Goal: Register for event/course

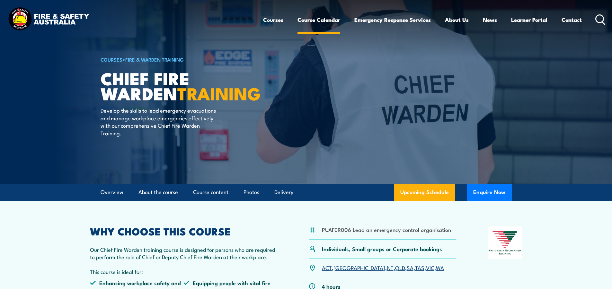
click at [316, 20] on link "Course Calendar" at bounding box center [318, 19] width 43 height 17
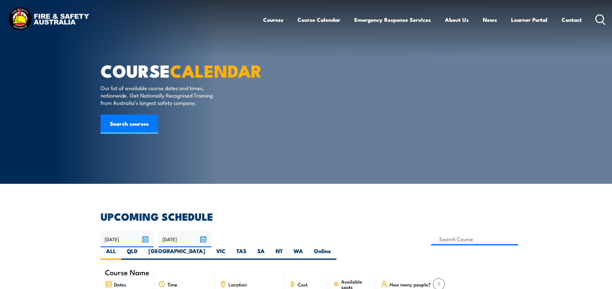
click at [271, 20] on link "Courses" at bounding box center [273, 19] width 20 height 17
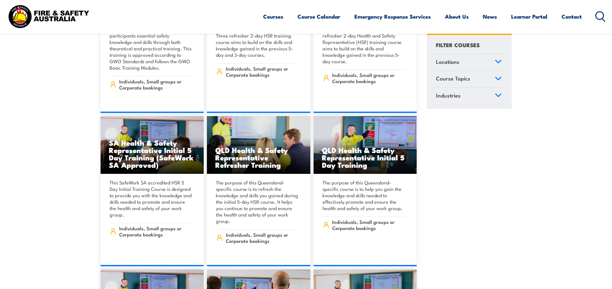
scroll to position [2795, 0]
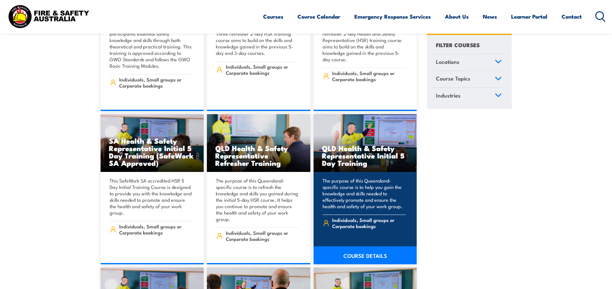
click at [351, 145] on h3 "QLD Health & Safety Representative Initial 5 Day Training" at bounding box center [365, 156] width 87 height 22
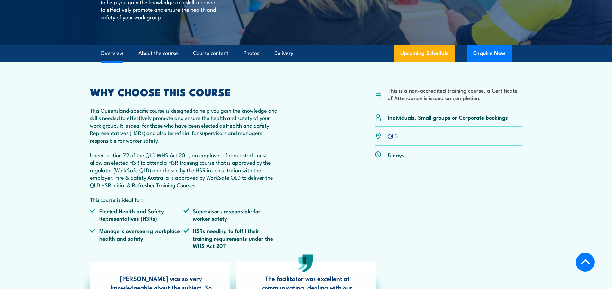
scroll to position [161, 0]
